Goal: Task Accomplishment & Management: Use online tool/utility

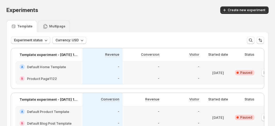
click at [53, 26] on p "Multipage" at bounding box center [57, 26] width 16 height 4
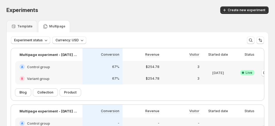
click at [174, 4] on div "Experiments. This page is ready Experiments Create new experiment" at bounding box center [137, 10] width 263 height 20
click at [43, 40] on icon "button" at bounding box center [45, 40] width 5 height 5
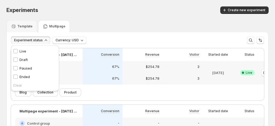
click at [18, 51] on div "Live Live" at bounding box center [19, 51] width 13 height 5
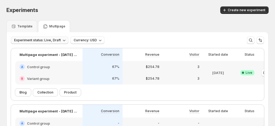
click at [34, 40] on span "Experiment status: Live, Draft" at bounding box center [37, 40] width 47 height 4
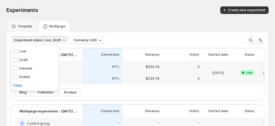
click at [25, 68] on p "Paused" at bounding box center [26, 68] width 13 height 5
click at [143, 24] on div "Template Multipage" at bounding box center [137, 26] width 263 height 12
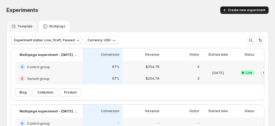
click at [235, 11] on span "Create new experiment" at bounding box center [247, 10] width 38 height 4
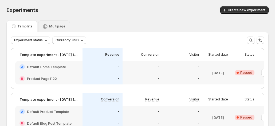
click at [51, 24] on div "Multipage" at bounding box center [54, 26] width 23 height 5
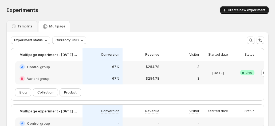
click at [251, 11] on span "Create new experiment" at bounding box center [247, 10] width 38 height 4
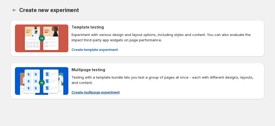
click at [87, 90] on span "Create multipage experiment" at bounding box center [96, 92] width 48 height 5
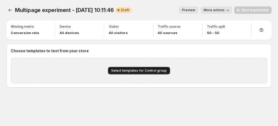
click at [143, 68] on button "Select templates for Control group" at bounding box center [139, 70] width 62 height 7
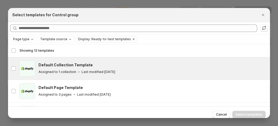
click at [84, 67] on h3 "Default Collection Template" at bounding box center [66, 65] width 54 height 5
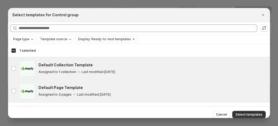
click at [99, 91] on div "Default Page Template Assigned to 3 pages Last modified 3 months ago" at bounding box center [152, 91] width 227 height 12
click at [178, 87] on div "Default Page Template" at bounding box center [152, 87] width 227 height 5
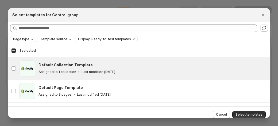
click at [247, 119] on div at bounding box center [139, 63] width 278 height 126
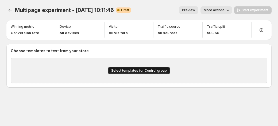
click at [147, 71] on span "Select templates for Control group" at bounding box center [139, 71] width 56 height 4
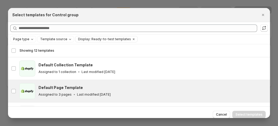
click at [75, 91] on div "Default Page Template Assigned to 3 pages Last modified 3 months ago" at bounding box center [152, 91] width 227 height 12
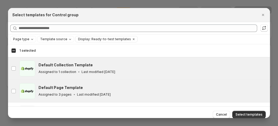
click at [88, 70] on div "Assigned to 1 collection Last modified 3 months ago" at bounding box center [152, 72] width 227 height 5
click at [244, 114] on span "Select templates" at bounding box center [249, 115] width 27 height 4
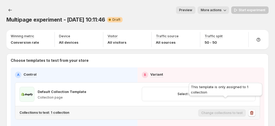
scroll to position [27, 0]
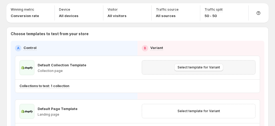
click at [197, 62] on div "Select template for Variant" at bounding box center [199, 67] width 114 height 14
click at [197, 64] on button "Select template for Variant" at bounding box center [199, 67] width 49 height 7
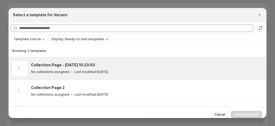
click at [86, 76] on div "Collection Page - Jun 9, 10:23:50 No collections assigned Last modified 3 month…" at bounding box center [147, 69] width 233 height 16
click at [245, 114] on span "Select template" at bounding box center [246, 115] width 25 height 4
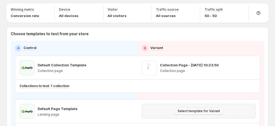
click at [196, 109] on span "Select template for Variant" at bounding box center [199, 111] width 43 height 4
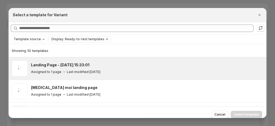
click at [130, 76] on div "Landing Page - Jul 4, 15:33:01 Assigned to 1 page Last modified 2 months ago" at bounding box center [147, 69] width 233 height 16
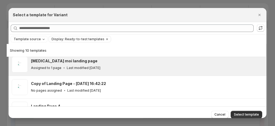
click at [150, 73] on div "Tao moi landing page Assigned to 1 page Last modified 3 months ago" at bounding box center [138, 64] width 258 height 22
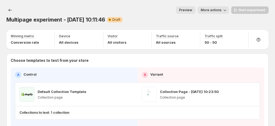
scroll to position [27, 0]
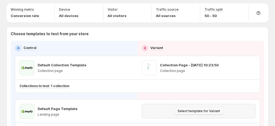
click at [205, 109] on span "Select template for Variant" at bounding box center [199, 111] width 43 height 4
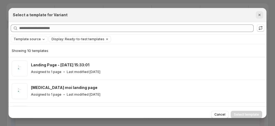
click at [261, 15] on icon "Close" at bounding box center [259, 14] width 5 height 5
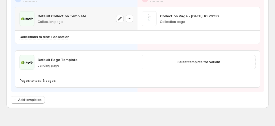
scroll to position [49, 0]
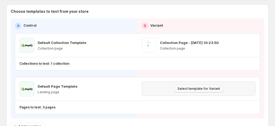
click at [202, 87] on span "Select template for Variant" at bounding box center [199, 89] width 43 height 4
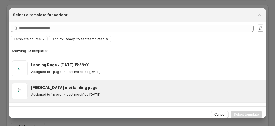
click at [90, 89] on div "[MEDICAL_DATA] moi landing page" at bounding box center [146, 87] width 231 height 5
click at [241, 115] on span "Select template" at bounding box center [246, 115] width 25 height 4
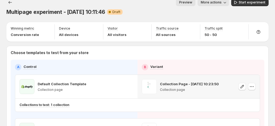
scroll to position [0, 0]
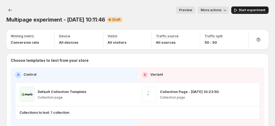
click at [244, 12] on span "Start experiment" at bounding box center [252, 10] width 27 height 4
click at [250, 9] on span "Pause experiment" at bounding box center [251, 10] width 29 height 4
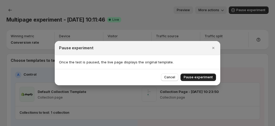
click at [195, 78] on span "Pause experiment" at bounding box center [198, 77] width 29 height 4
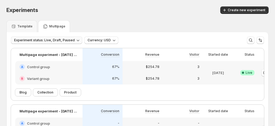
click at [62, 39] on span "Experiment status: Live, Draft, Paused" at bounding box center [44, 40] width 61 height 4
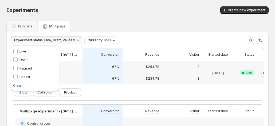
click at [133, 26] on div "Template Multipage" at bounding box center [137, 26] width 263 height 12
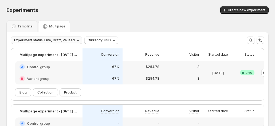
click at [72, 40] on span "Experiment status: Live, Draft, Paused" at bounding box center [44, 40] width 61 height 4
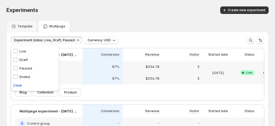
click at [28, 77] on p "Ended" at bounding box center [25, 76] width 10 height 5
click at [105, 15] on div "Experiments. This page is ready Experiments Create new experiment" at bounding box center [137, 10] width 263 height 20
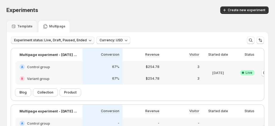
click at [61, 40] on span "Experiment status: Live, Draft, Paused, Ended" at bounding box center [50, 40] width 73 height 4
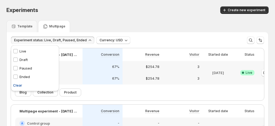
click at [18, 84] on span "Clear" at bounding box center [17, 85] width 9 height 5
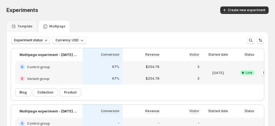
click at [42, 39] on span "Experiment status" at bounding box center [28, 40] width 29 height 4
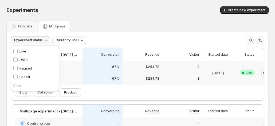
click at [128, 25] on div "Template Multipage" at bounding box center [137, 26] width 263 height 12
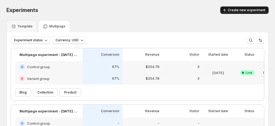
click at [249, 11] on span "Create new experiment" at bounding box center [247, 10] width 38 height 4
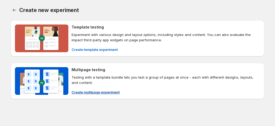
click at [86, 90] on button "Create multipage experiment" at bounding box center [95, 92] width 55 height 9
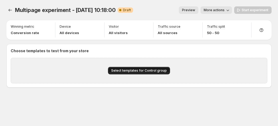
click at [110, 70] on button "Select templates for Control group" at bounding box center [139, 70] width 62 height 7
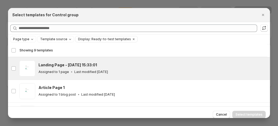
click at [66, 70] on div "Assigned to 1 page Last modified 2 months ago" at bounding box center [152, 72] width 227 height 5
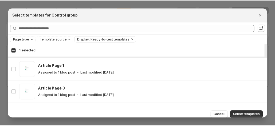
scroll to position [27, 0]
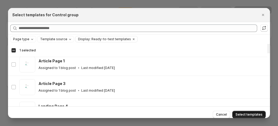
click at [247, 114] on span "Select templates" at bounding box center [249, 115] width 27 height 4
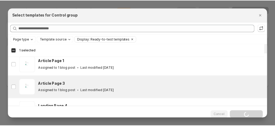
scroll to position [4, 0]
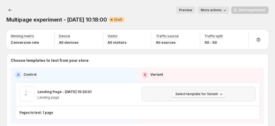
click at [195, 92] on span "Select template for Variant" at bounding box center [197, 94] width 43 height 4
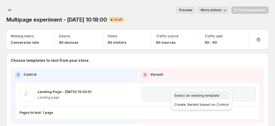
click at [185, 96] on span "Select an existing template" at bounding box center [197, 96] width 45 height 4
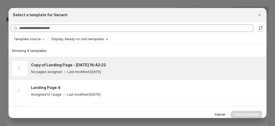
click at [79, 71] on p "Last modified 3 months ago" at bounding box center [84, 72] width 34 height 4
click at [242, 112] on button "Select template" at bounding box center [247, 114] width 32 height 7
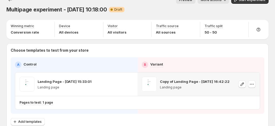
scroll to position [0, 0]
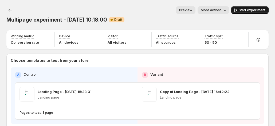
click at [253, 11] on span "Start experiment" at bounding box center [252, 10] width 27 height 4
click at [225, 9] on icon "button" at bounding box center [222, 9] width 5 height 5
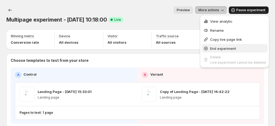
click at [223, 49] on span "End experiment" at bounding box center [223, 49] width 26 height 4
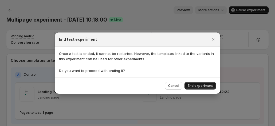
click at [199, 83] on button "End experiment" at bounding box center [201, 85] width 32 height 7
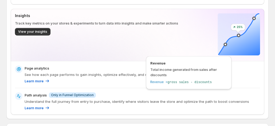
scroll to position [134, 0]
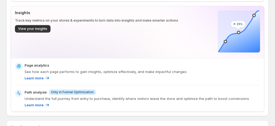
scroll to position [106, 0]
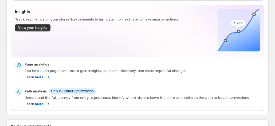
scroll to position [119, 0]
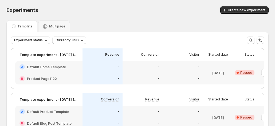
scroll to position [27, 0]
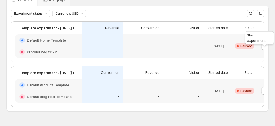
click at [264, 46] on div "Start experiment" at bounding box center [259, 38] width 31 height 17
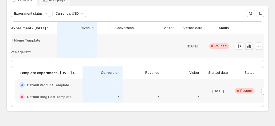
scroll to position [0, 26]
click at [242, 47] on icon "button" at bounding box center [239, 46] width 5 height 5
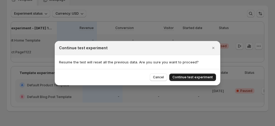
click at [190, 77] on span "Continue test experiment" at bounding box center [193, 77] width 40 height 4
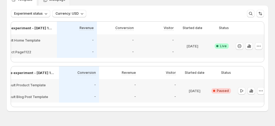
scroll to position [0, 25]
click at [241, 93] on icon "button" at bounding box center [240, 91] width 5 height 5
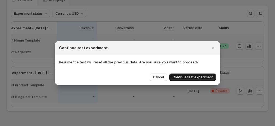
click at [207, 78] on span "Continue test experiment" at bounding box center [193, 77] width 40 height 4
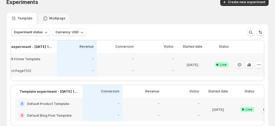
scroll to position [0, 0]
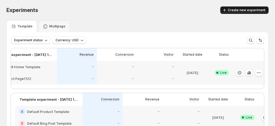
click at [254, 10] on span "Create new experiment" at bounding box center [247, 10] width 38 height 4
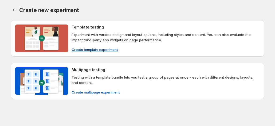
click at [87, 51] on span "Create template experiment" at bounding box center [95, 49] width 46 height 5
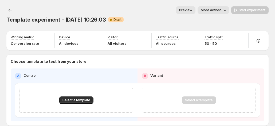
scroll to position [18, 0]
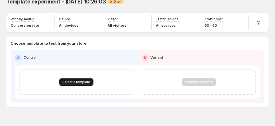
click at [83, 80] on span "Select a template" at bounding box center [77, 82] width 28 height 4
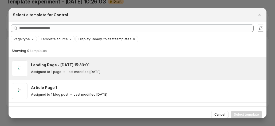
click at [67, 71] on p "Last modified 2 months ago" at bounding box center [84, 72] width 34 height 4
click at [243, 110] on div "Cancel Select template" at bounding box center [138, 115] width 258 height 16
click at [244, 115] on span "Select template" at bounding box center [246, 115] width 25 height 4
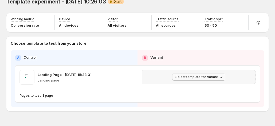
click at [188, 74] on button "Select template for Variant" at bounding box center [198, 77] width 53 height 7
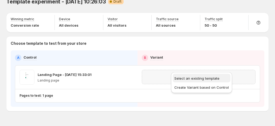
click at [187, 80] on span "Select an existing template" at bounding box center [202, 78] width 55 height 5
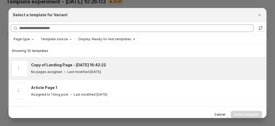
click at [140, 67] on div "Copy of Landing Page - Jun 5, 16:42:22" at bounding box center [146, 65] width 231 height 5
click at [236, 112] on button "Select template" at bounding box center [247, 114] width 32 height 7
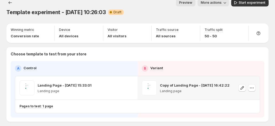
scroll to position [0, 0]
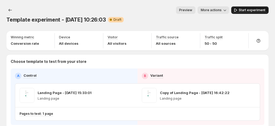
click at [251, 9] on span "Start experiment" at bounding box center [252, 10] width 27 height 4
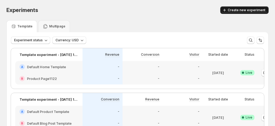
click at [249, 9] on span "Create new experiment" at bounding box center [247, 10] width 38 height 4
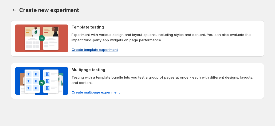
click at [92, 47] on button "Create template experiment" at bounding box center [94, 49] width 53 height 9
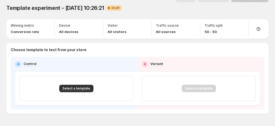
scroll to position [18, 0]
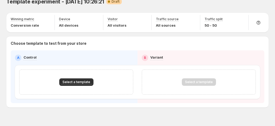
click at [78, 93] on div "A Control B Variant Select a template Select a template" at bounding box center [138, 77] width 254 height 53
click at [78, 79] on button "Select a template" at bounding box center [76, 82] width 34 height 7
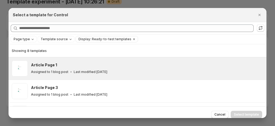
click at [77, 67] on div "Article Page 1" at bounding box center [146, 65] width 231 height 5
click at [244, 113] on span "Select template" at bounding box center [246, 115] width 25 height 4
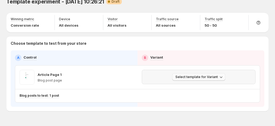
click at [181, 75] on span "Select template for Variant" at bounding box center [197, 77] width 43 height 4
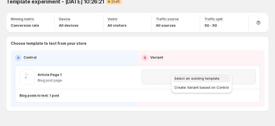
click at [190, 78] on span "Select an existing template" at bounding box center [197, 78] width 45 height 4
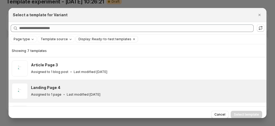
click at [58, 90] on div "Landing Page 4 Assigned to 1 page Last modified 3 months ago" at bounding box center [146, 91] width 231 height 12
click at [245, 113] on span "Select template" at bounding box center [246, 115] width 25 height 4
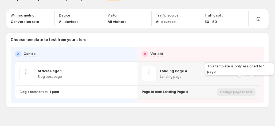
scroll to position [0, 0]
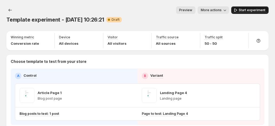
click at [253, 13] on button "Start experiment" at bounding box center [250, 9] width 37 height 7
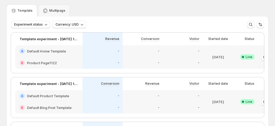
scroll to position [7, 0]
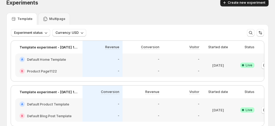
click at [248, 3] on span "Create new experiment" at bounding box center [247, 3] width 38 height 4
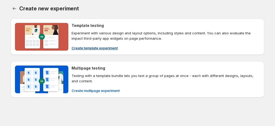
click at [97, 48] on span "Create template experiment" at bounding box center [95, 47] width 46 height 5
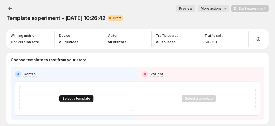
click at [61, 95] on button "Select a template" at bounding box center [76, 98] width 34 height 7
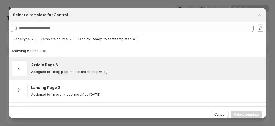
click at [68, 67] on div "Article Page 3" at bounding box center [146, 65] width 231 height 5
click at [248, 117] on button "Select template" at bounding box center [247, 114] width 32 height 7
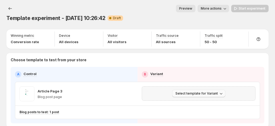
click at [195, 92] on span "Select template for Variant" at bounding box center [197, 94] width 43 height 4
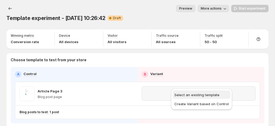
click at [187, 95] on span "Select an existing template" at bounding box center [197, 95] width 45 height 4
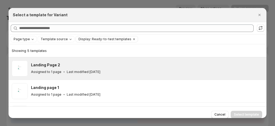
click at [189, 74] on div "Assigned to 1 page Last modified 3 months ago" at bounding box center [146, 72] width 231 height 5
click at [241, 114] on span "Select template" at bounding box center [246, 115] width 25 height 4
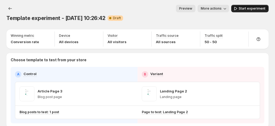
click at [256, 7] on span "Start experiment" at bounding box center [252, 8] width 27 height 4
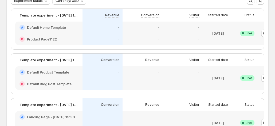
scroll to position [2, 0]
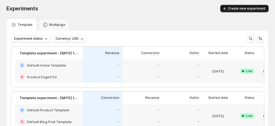
click at [241, 9] on span "Create new experiment" at bounding box center [247, 8] width 38 height 4
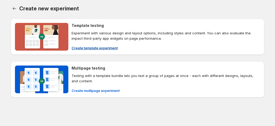
click at [96, 46] on span "Create template experiment" at bounding box center [95, 47] width 46 height 5
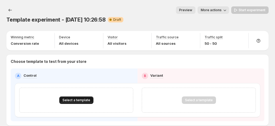
click at [72, 98] on span "Select a template" at bounding box center [77, 100] width 28 height 4
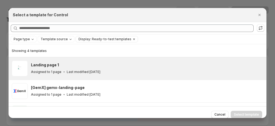
click at [48, 62] on div "Landing page 1 Assigned to 1 page Last modified 3 months ago" at bounding box center [147, 69] width 233 height 16
click at [245, 114] on span "Select template" at bounding box center [246, 115] width 25 height 4
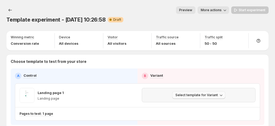
drag, startPoint x: 191, startPoint y: 85, endPoint x: 183, endPoint y: 83, distance: 8.3
click at [191, 93] on span "Select template for Variant" at bounding box center [197, 95] width 43 height 4
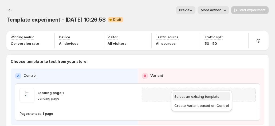
click at [179, 96] on span "Select an existing template" at bounding box center [197, 97] width 45 height 4
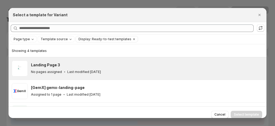
click at [75, 68] on div "Landing Page 3 No pages assigned Last modified 3 months ago" at bounding box center [146, 69] width 231 height 12
click at [244, 110] on div "Cancel Select template" at bounding box center [138, 115] width 258 height 16
click at [245, 114] on span "Select template" at bounding box center [246, 115] width 25 height 4
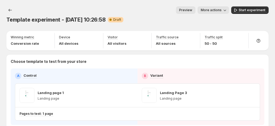
click at [243, 14] on div "Template experiment - Aug 26, 10:26:58. This page is ready Template experiment …" at bounding box center [137, 15] width 263 height 30
click at [244, 12] on span "Start experiment" at bounding box center [252, 10] width 27 height 4
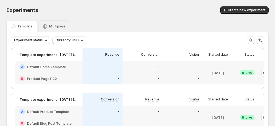
click at [49, 26] on p "Multipage" at bounding box center [57, 26] width 16 height 4
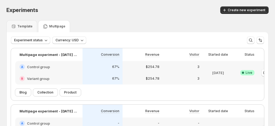
click at [119, 17] on div "Experiments. This page is ready Experiments Create new experiment" at bounding box center [137, 10] width 263 height 20
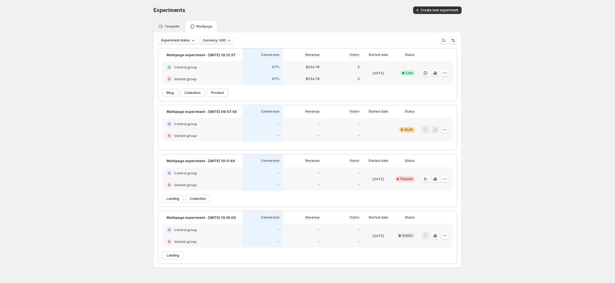
click at [176, 24] on p "Template" at bounding box center [171, 26] width 15 height 4
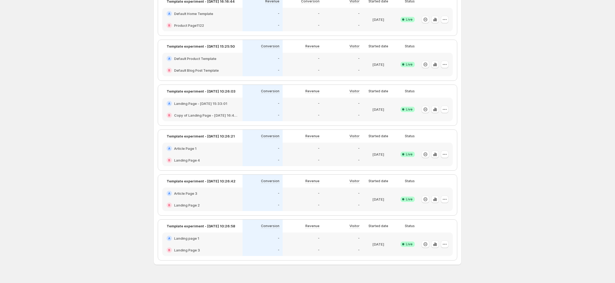
click at [278, 126] on div "Experiments. This page is ready Experiments Create new experiment Template Mult…" at bounding box center [307, 120] width 615 height 347
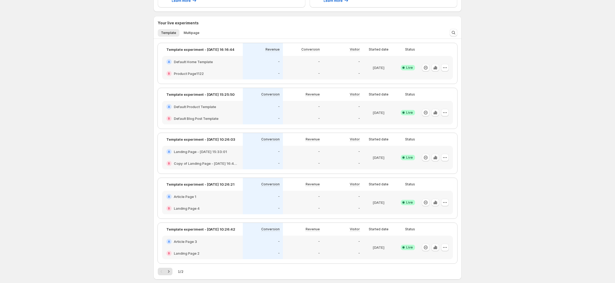
scroll to position [129, 0]
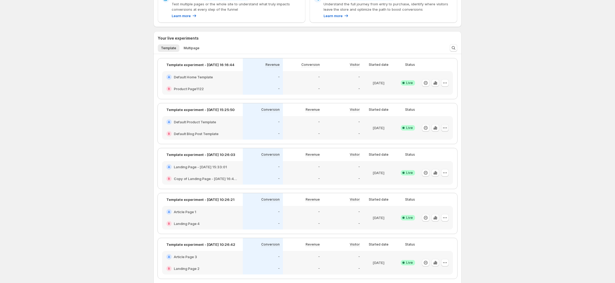
click at [278, 126] on icon "button" at bounding box center [444, 127] width 5 height 5
click at [278, 126] on span "Edit" at bounding box center [453, 138] width 56 height 5
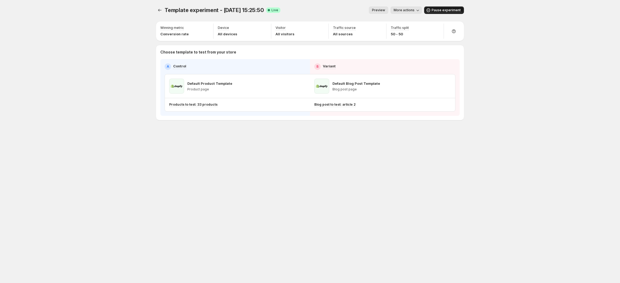
click at [278, 8] on span "Pause experiment" at bounding box center [446, 10] width 29 height 4
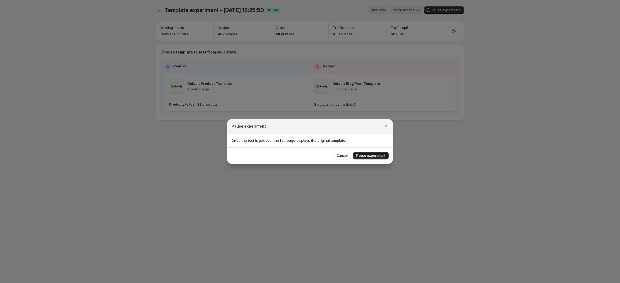
click at [278, 126] on span "Pause experiment" at bounding box center [370, 155] width 29 height 4
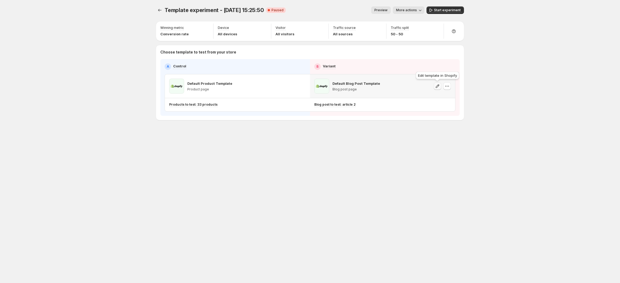
click at [278, 86] on icon "button" at bounding box center [437, 85] width 5 height 5
click at [278, 86] on icon "button" at bounding box center [447, 85] width 5 height 5
click at [278, 101] on button "Change template" at bounding box center [448, 97] width 47 height 9
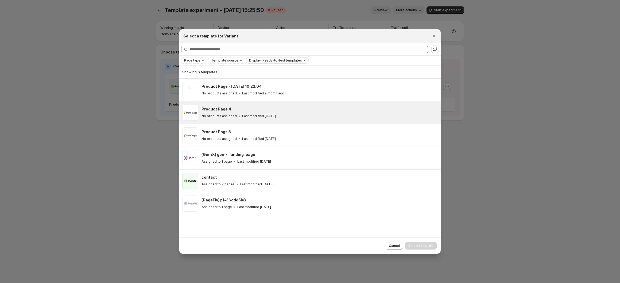
click at [278, 110] on div "Product Page 4" at bounding box center [319, 108] width 235 height 5
click at [278, 126] on span "Select template" at bounding box center [421, 246] width 25 height 4
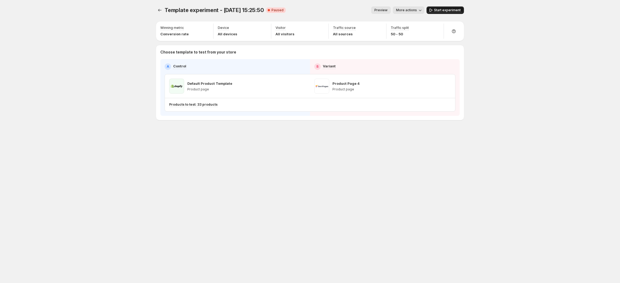
click at [278, 10] on span "Start experiment" at bounding box center [447, 10] width 27 height 4
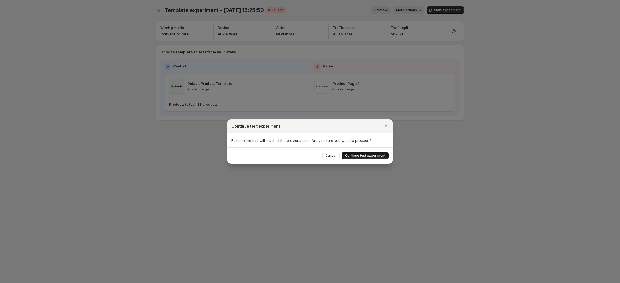
click at [278, 126] on span "Continue test experiment" at bounding box center [365, 155] width 40 height 4
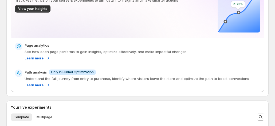
scroll to position [160, 0]
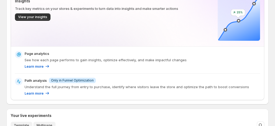
click at [39, 124] on span "Multipage" at bounding box center [45, 126] width 16 height 4
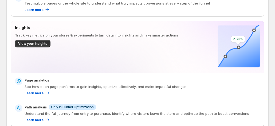
scroll to position [0, 29]
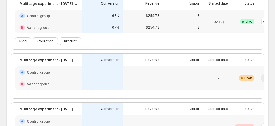
scroll to position [20, 0]
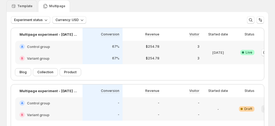
click at [24, 8] on p "Template" at bounding box center [24, 6] width 15 height 4
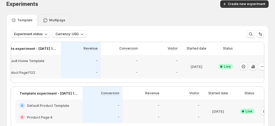
scroll to position [0, 0]
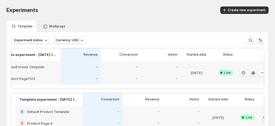
click at [45, 26] on icon at bounding box center [45, 26] width 5 height 5
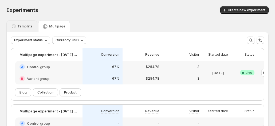
click at [24, 27] on p "Template" at bounding box center [24, 26] width 15 height 4
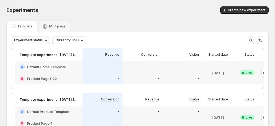
click at [39, 43] on button "Experiment status" at bounding box center [30, 40] width 39 height 7
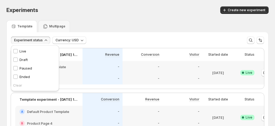
click at [27, 51] on div "Live Live" at bounding box center [19, 51] width 17 height 9
click at [23, 59] on p "Draft" at bounding box center [24, 59] width 8 height 5
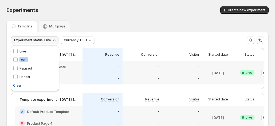
click at [15, 85] on span "Clear" at bounding box center [17, 85] width 9 height 5
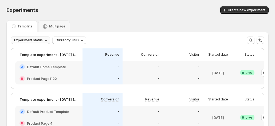
click at [31, 41] on span "Experiment status" at bounding box center [28, 40] width 29 height 4
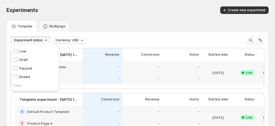
click at [18, 51] on div "Live Live" at bounding box center [19, 51] width 13 height 5
click at [202, 5] on div "Experiments. This page is ready Experiments Create new experiment" at bounding box center [137, 10] width 263 height 20
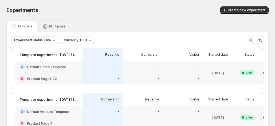
click at [51, 24] on p "Multipage" at bounding box center [57, 26] width 16 height 4
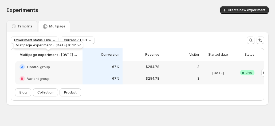
click at [34, 40] on div "Multipage experiment - Aug 19, 10:12:57" at bounding box center [49, 46] width 72 height 12
click at [38, 40] on span "Experiment status: Live" at bounding box center [32, 40] width 37 height 4
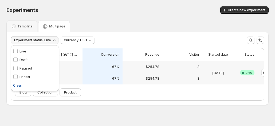
click at [18, 86] on span "Clear" at bounding box center [17, 85] width 9 height 5
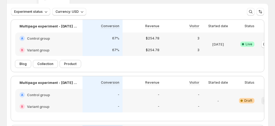
scroll to position [20, 0]
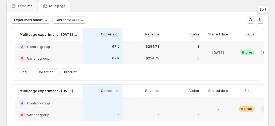
click at [263, 18] on icon "Sort the results" at bounding box center [260, 19] width 5 height 5
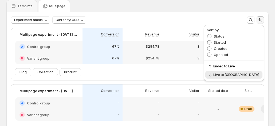
click at [226, 43] on span "Started" at bounding box center [220, 42] width 12 height 4
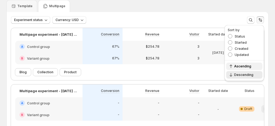
click at [241, 66] on span "Ascending" at bounding box center [246, 66] width 25 height 4
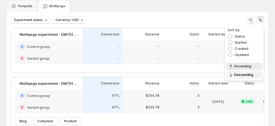
click at [236, 74] on span "Descending" at bounding box center [246, 75] width 25 height 4
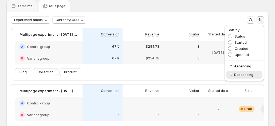
click at [196, 5] on div "Template Multipage" at bounding box center [137, 6] width 263 height 12
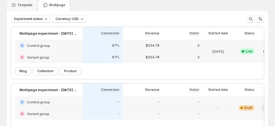
scroll to position [0, 0]
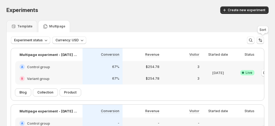
click at [261, 40] on icon "Sort the results" at bounding box center [260, 40] width 5 height 5
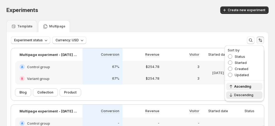
click at [242, 88] on span "Ascending" at bounding box center [246, 87] width 25 height 4
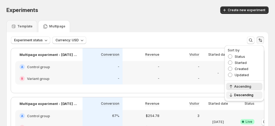
click at [239, 93] on span "Descending" at bounding box center [246, 95] width 25 height 4
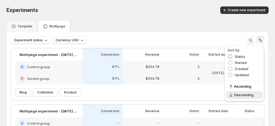
click at [236, 56] on span "Status" at bounding box center [240, 57] width 10 height 4
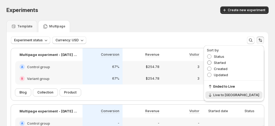
click at [226, 62] on span "Started" at bounding box center [220, 63] width 12 height 4
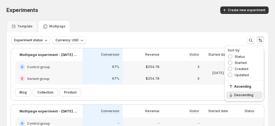
click at [166, 22] on div "Template Multipage" at bounding box center [137, 26] width 263 height 12
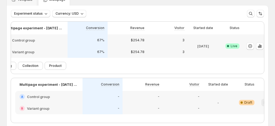
scroll to position [0, 30]
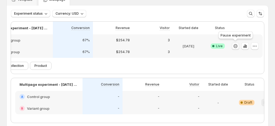
click at [235, 46] on icon "button" at bounding box center [235, 46] width 5 height 5
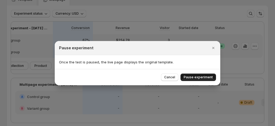
click at [204, 78] on span "Pause experiment" at bounding box center [198, 77] width 29 height 4
click at [255, 46] on div at bounding box center [137, 63] width 275 height 126
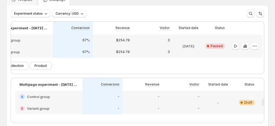
click at [255, 46] on icon "button" at bounding box center [254, 46] width 5 height 5
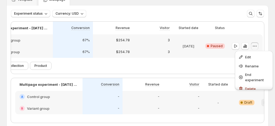
click at [198, 2] on div "Template Multipage" at bounding box center [137, 0] width 263 height 12
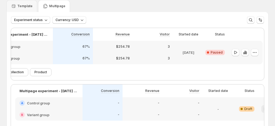
scroll to position [0, 0]
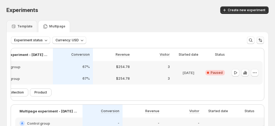
click at [262, 42] on icon "Sort the results" at bounding box center [260, 40] width 5 height 5
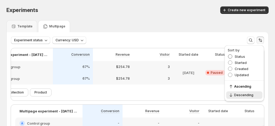
click at [238, 57] on span "Status" at bounding box center [240, 57] width 10 height 4
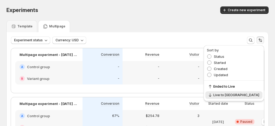
click at [221, 29] on div "Template Multipage" at bounding box center [137, 26] width 263 height 12
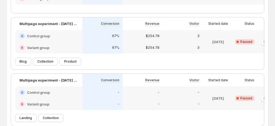
scroll to position [0, 30]
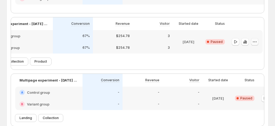
click at [255, 45] on icon "button" at bounding box center [254, 41] width 5 height 5
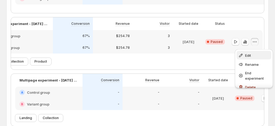
click at [247, 55] on span "Edit" at bounding box center [248, 55] width 6 height 4
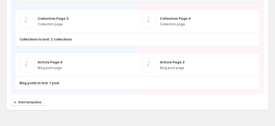
scroll to position [120, 0]
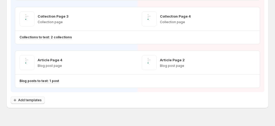
click at [33, 98] on span "Add templates" at bounding box center [30, 100] width 24 height 4
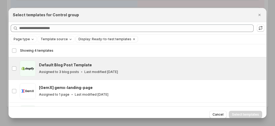
scroll to position [13, 0]
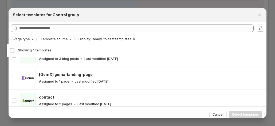
click at [26, 37] on div "Page type" at bounding box center [24, 39] width 22 height 5
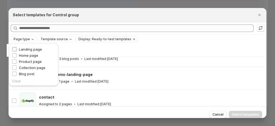
click at [31, 49] on span "Landing page" at bounding box center [30, 49] width 23 height 4
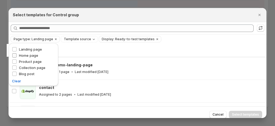
click at [29, 57] on span "Home page" at bounding box center [28, 55] width 19 height 4
click at [105, 48] on div "Select all 3 templates Showing 3 templates" at bounding box center [136, 50] width 253 height 13
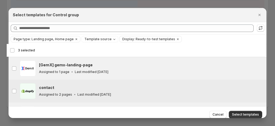
click at [34, 92] on div "contact contact Assigned to 2 pages Last modified 3 months ago" at bounding box center [138, 91] width 252 height 16
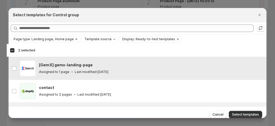
scroll to position [66, 0]
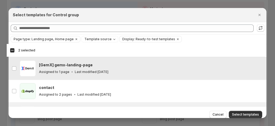
click at [42, 71] on p "Assigned to 1 page" at bounding box center [54, 72] width 30 height 4
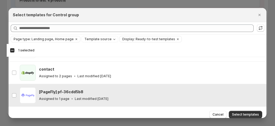
scroll to position [120, 0]
click at [77, 92] on h3 "[PageFly] pf-36cdd5b8" at bounding box center [61, 92] width 44 height 5
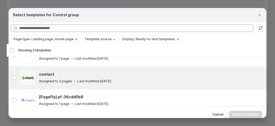
scroll to position [0, 0]
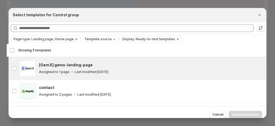
click at [64, 66] on h3 "[GemX] gemx-landing-page" at bounding box center [66, 65] width 54 height 5
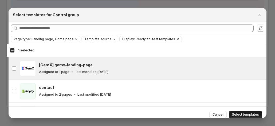
click at [242, 113] on span "Select templates" at bounding box center [245, 115] width 27 height 4
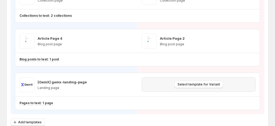
scroll to position [146, 0]
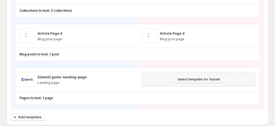
click at [191, 76] on button "Select template for Variant" at bounding box center [199, 79] width 49 height 7
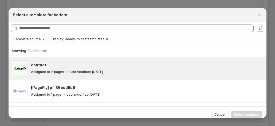
click at [85, 75] on div "contact Assigned to 2 pages Last modified 3 months ago" at bounding box center [147, 69] width 233 height 16
click at [241, 116] on span "Select template" at bounding box center [246, 115] width 25 height 4
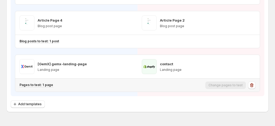
scroll to position [163, 0]
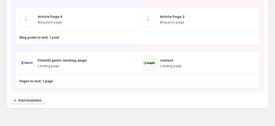
click at [33, 99] on span "Add templates" at bounding box center [30, 101] width 24 height 4
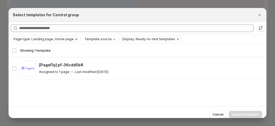
click at [30, 38] on span "Page type: Landing page, Home page" at bounding box center [44, 39] width 60 height 4
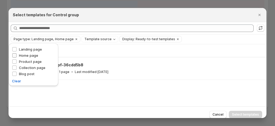
click at [27, 56] on span "Home page" at bounding box center [28, 55] width 19 height 4
click at [25, 47] on span "Landing page" at bounding box center [30, 49] width 23 height 5
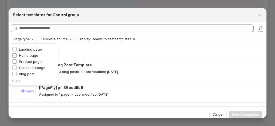
click at [26, 53] on span "Home page" at bounding box center [28, 55] width 19 height 4
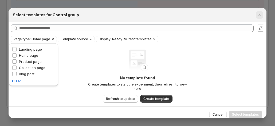
click at [261, 14] on icon "Close" at bounding box center [259, 14] width 5 height 5
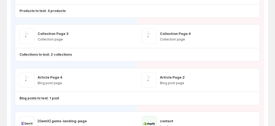
scroll to position [110, 0]
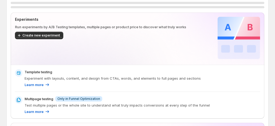
scroll to position [27, 0]
